Goal: Information Seeking & Learning: Check status

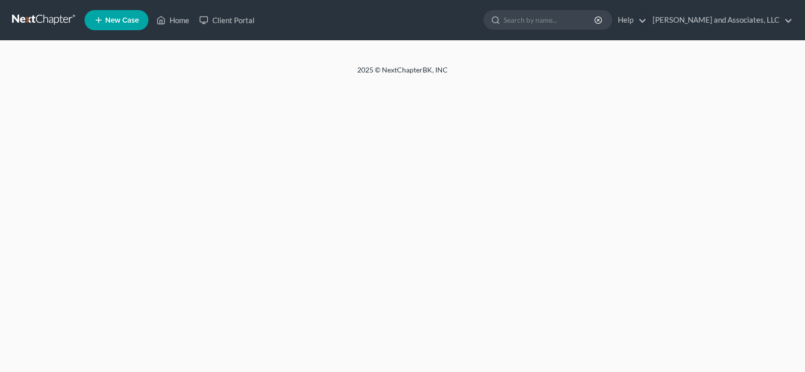
select select "1"
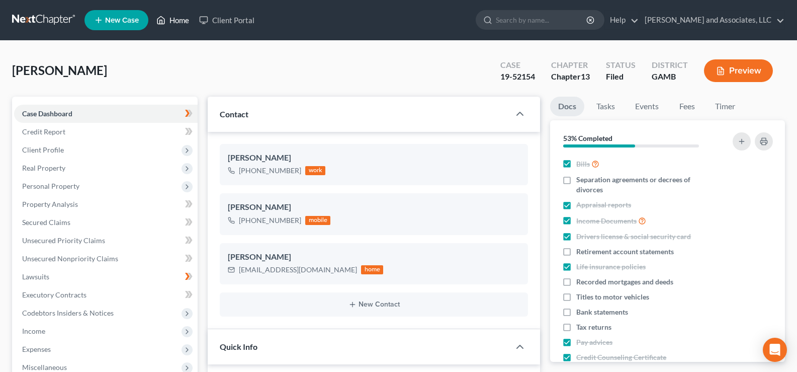
scroll to position [101, 0]
click at [181, 17] on link "Home" at bounding box center [172, 20] width 43 height 18
click at [182, 22] on link "Home" at bounding box center [172, 20] width 43 height 18
click at [176, 19] on link "Home" at bounding box center [172, 20] width 43 height 18
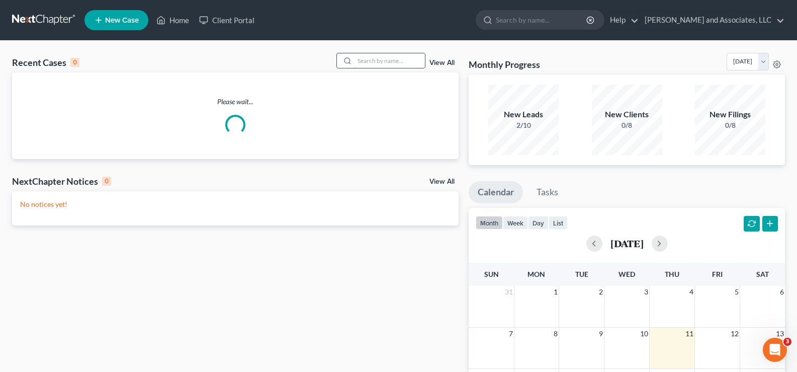
click at [364, 63] on input "search" at bounding box center [390, 60] width 70 height 15
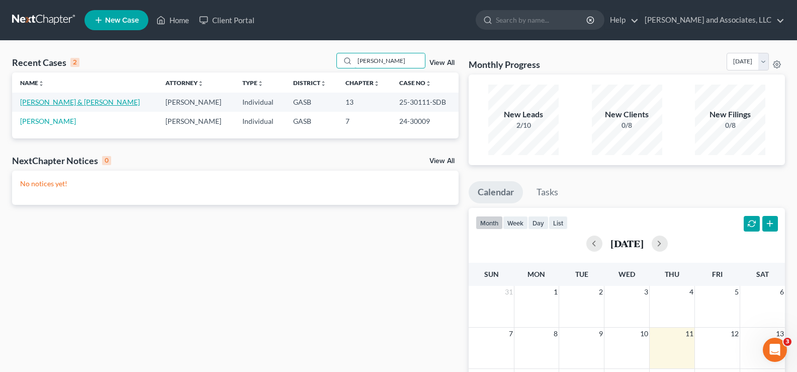
type input "[PERSON_NAME]"
click at [40, 103] on link "[PERSON_NAME] & [PERSON_NAME]" at bounding box center [80, 102] width 120 height 9
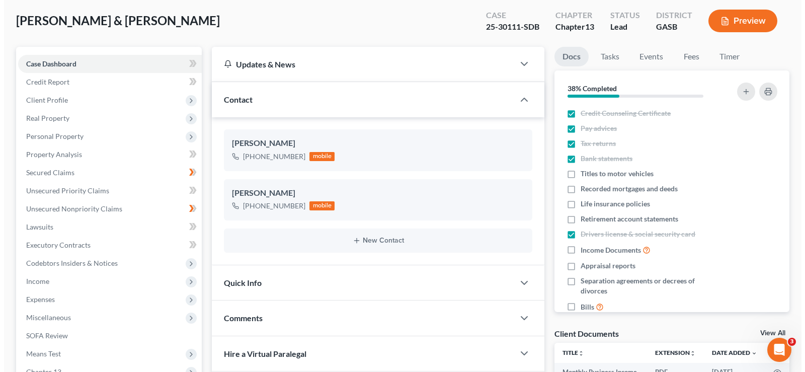
scroll to position [50, 0]
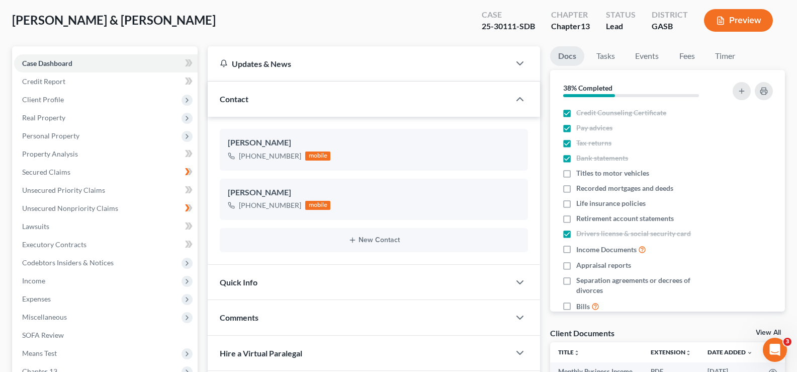
click at [749, 21] on button "Preview" at bounding box center [738, 20] width 69 height 23
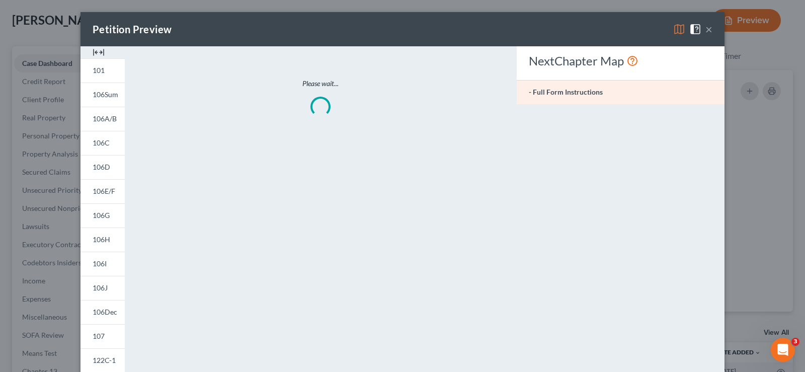
scroll to position [11462, 0]
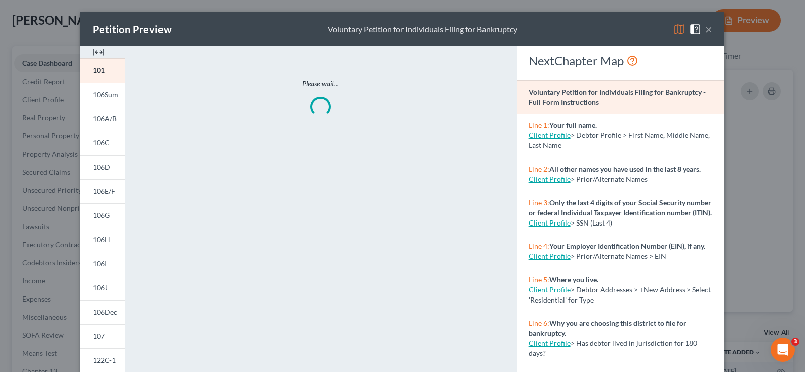
click at [96, 50] on img at bounding box center [99, 52] width 12 height 12
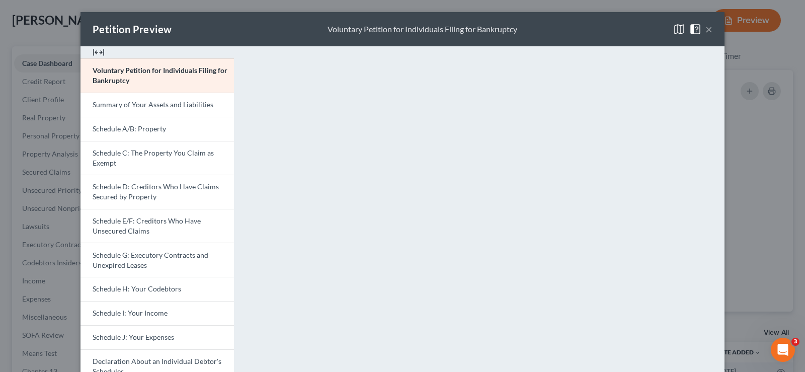
click at [98, 52] on img at bounding box center [99, 52] width 12 height 12
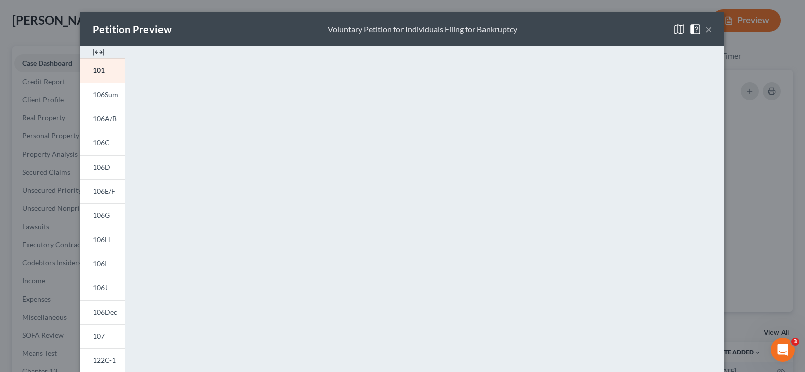
click at [98, 51] on img at bounding box center [99, 52] width 12 height 12
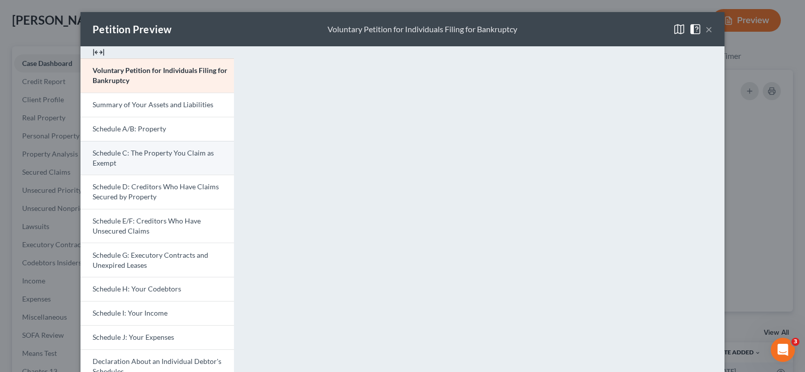
click at [145, 154] on span "Schedule C: The Property You Claim as Exempt" at bounding box center [153, 157] width 121 height 19
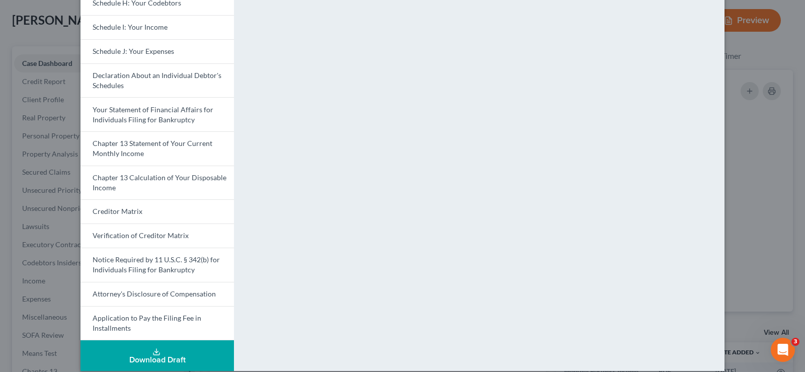
scroll to position [297, 0]
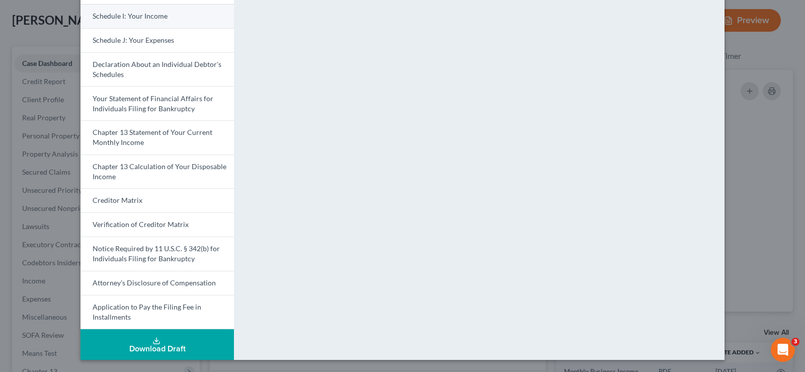
click at [159, 21] on link "Schedule I: Your Income" at bounding box center [156, 16] width 153 height 24
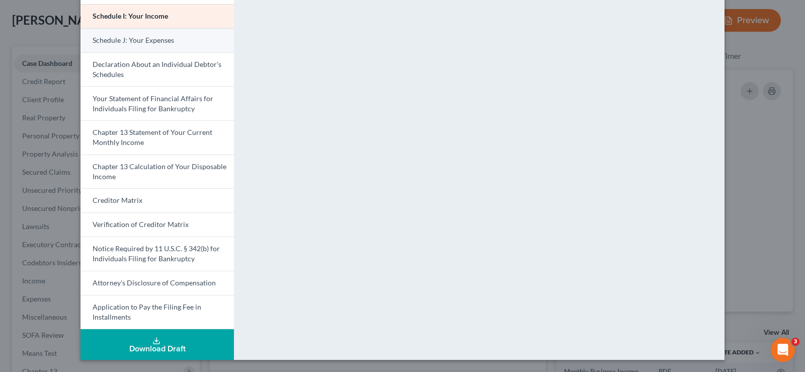
click at [152, 43] on span "Schedule J: Your Expenses" at bounding box center [133, 40] width 81 height 9
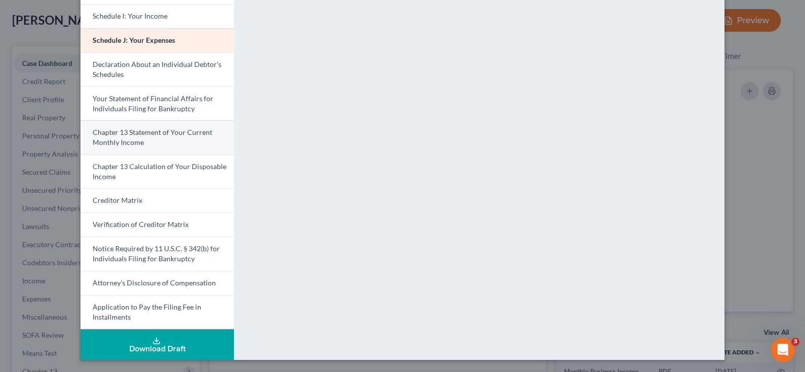
click at [153, 140] on link "Chapter 13 Statement of Your Current Monthly Income" at bounding box center [156, 137] width 153 height 34
